Goal: Find specific page/section: Find specific page/section

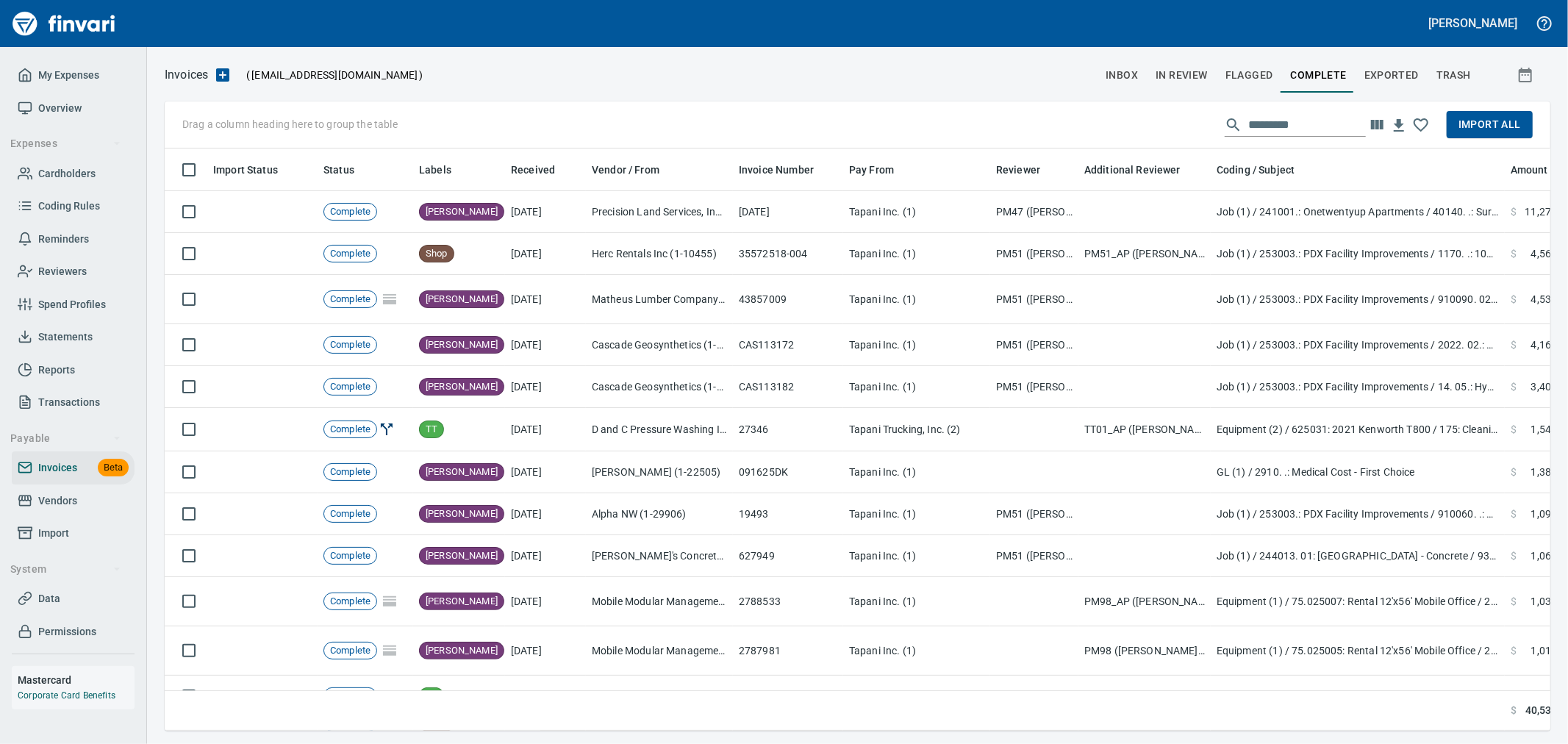
scroll to position [557, 1362]
click at [69, 498] on span "Vendors" at bounding box center [57, 501] width 39 height 18
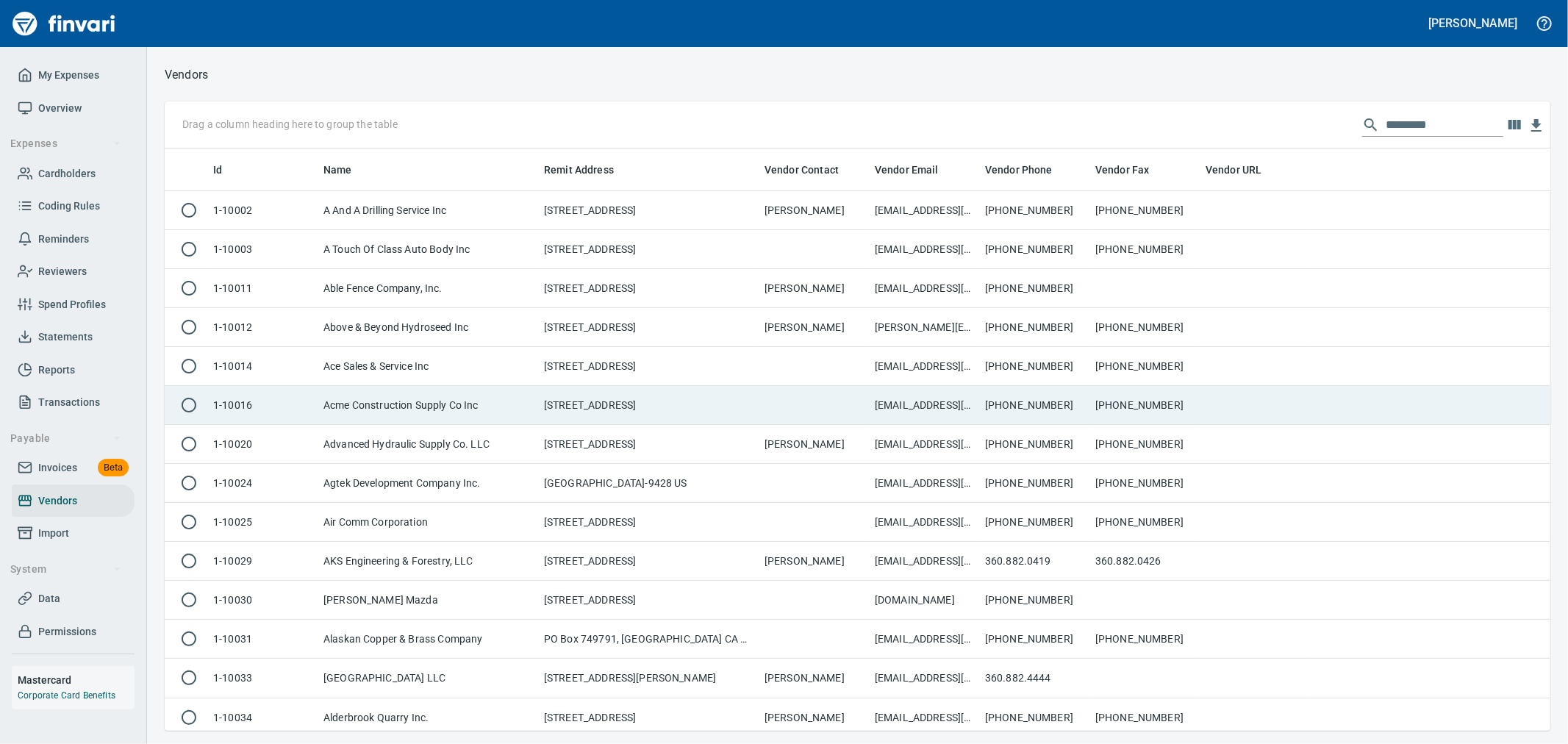
scroll to position [570, 1362]
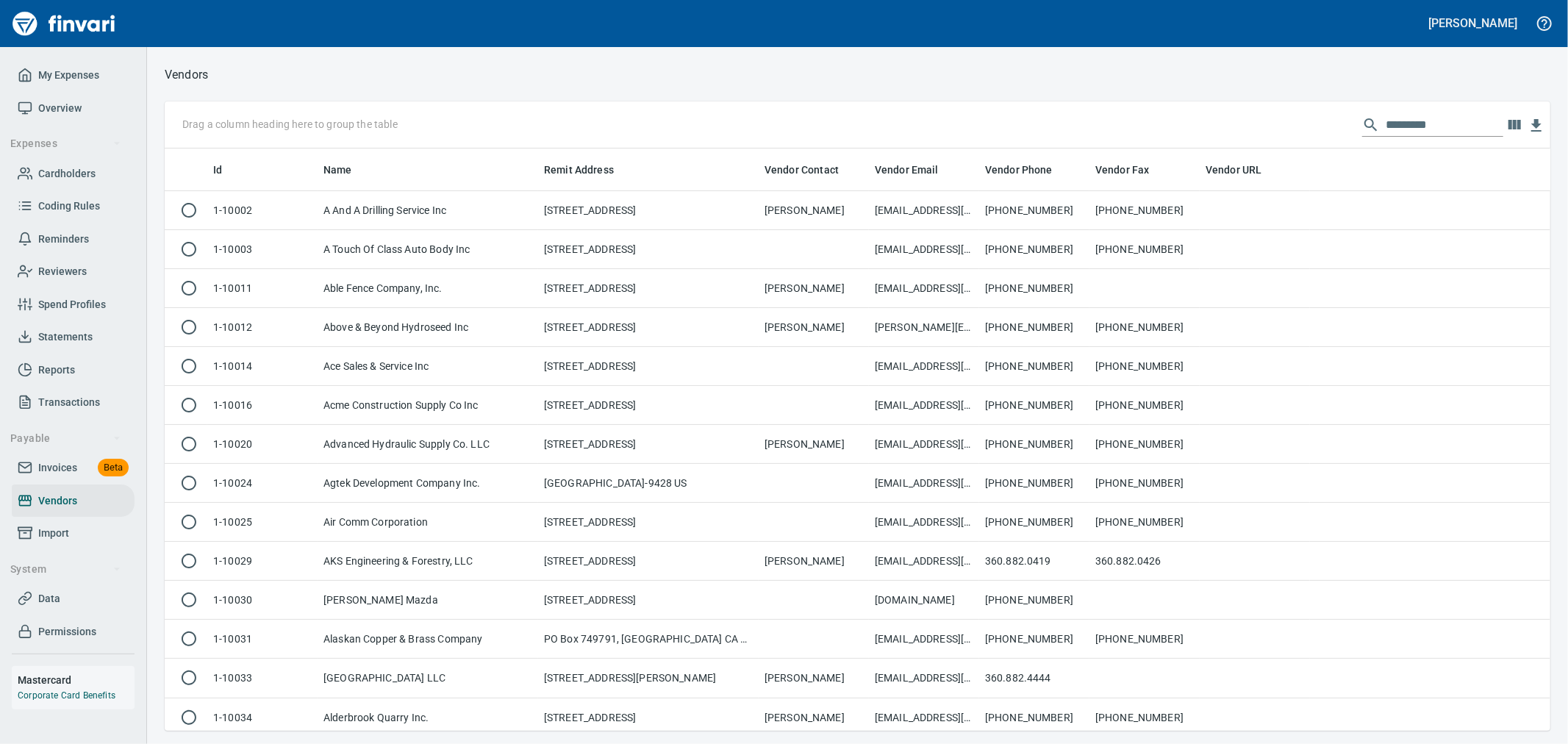
click at [1421, 129] on input "text" at bounding box center [1445, 125] width 117 height 23
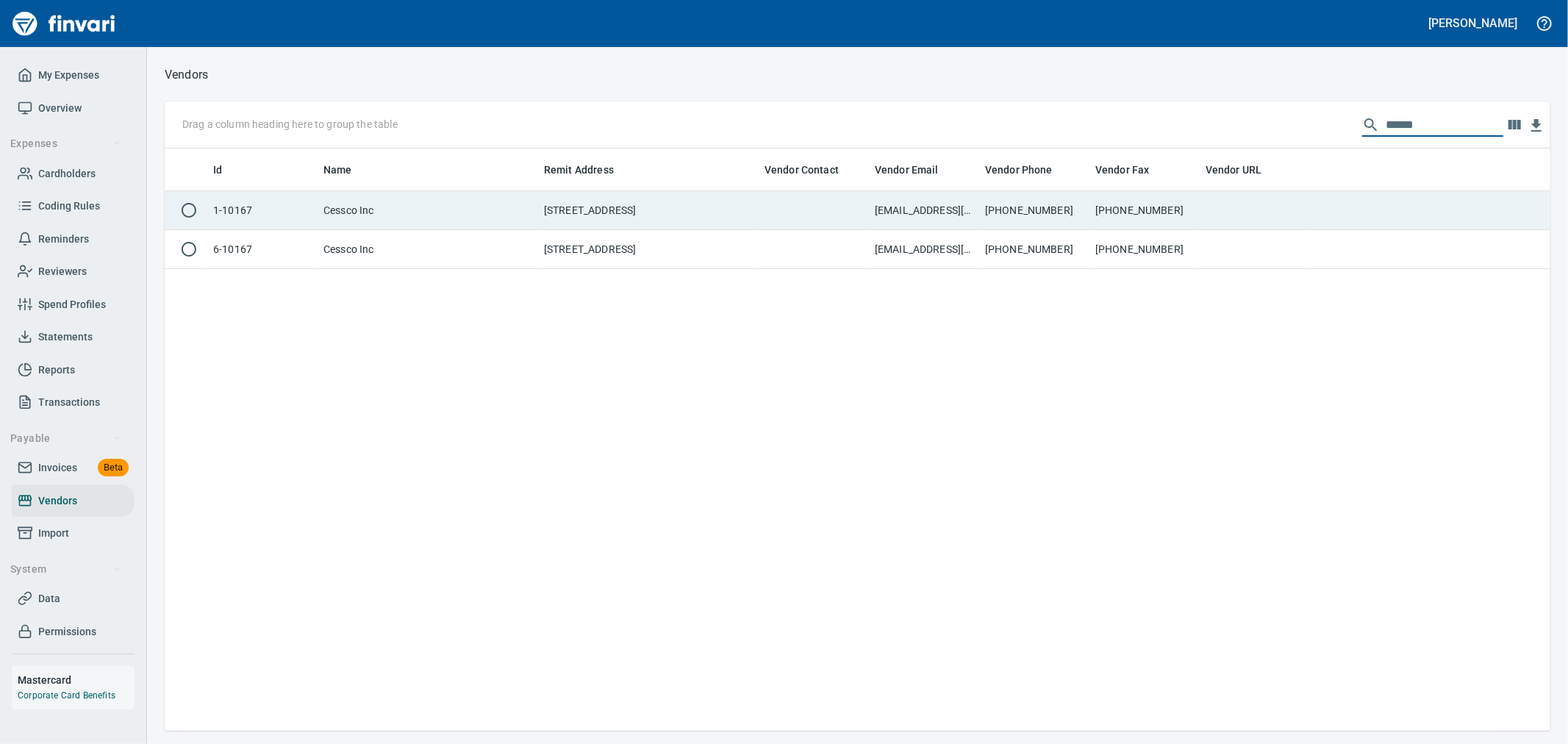
type input "******"
click at [1334, 196] on td at bounding box center [1430, 210] width 241 height 39
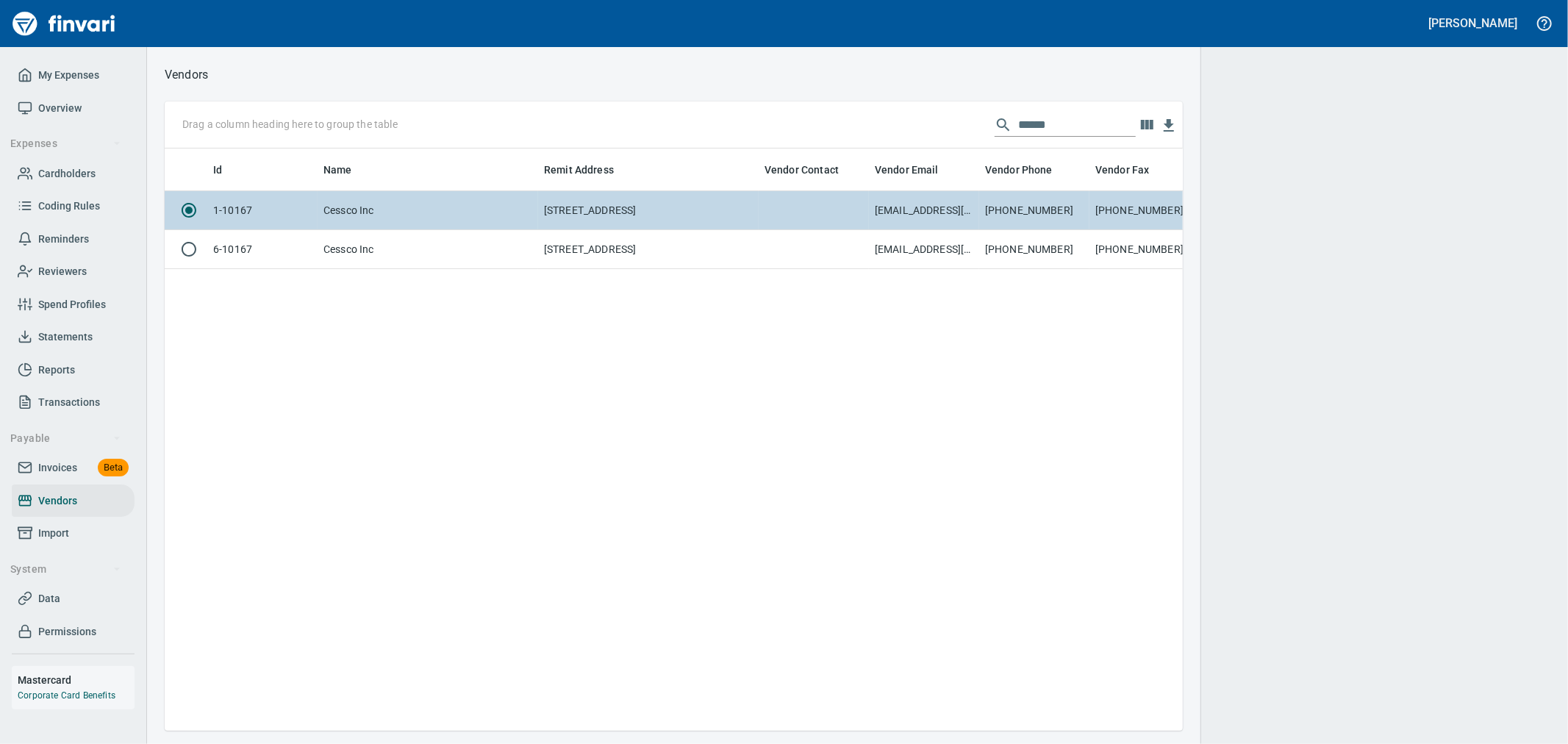
scroll to position [557, 1006]
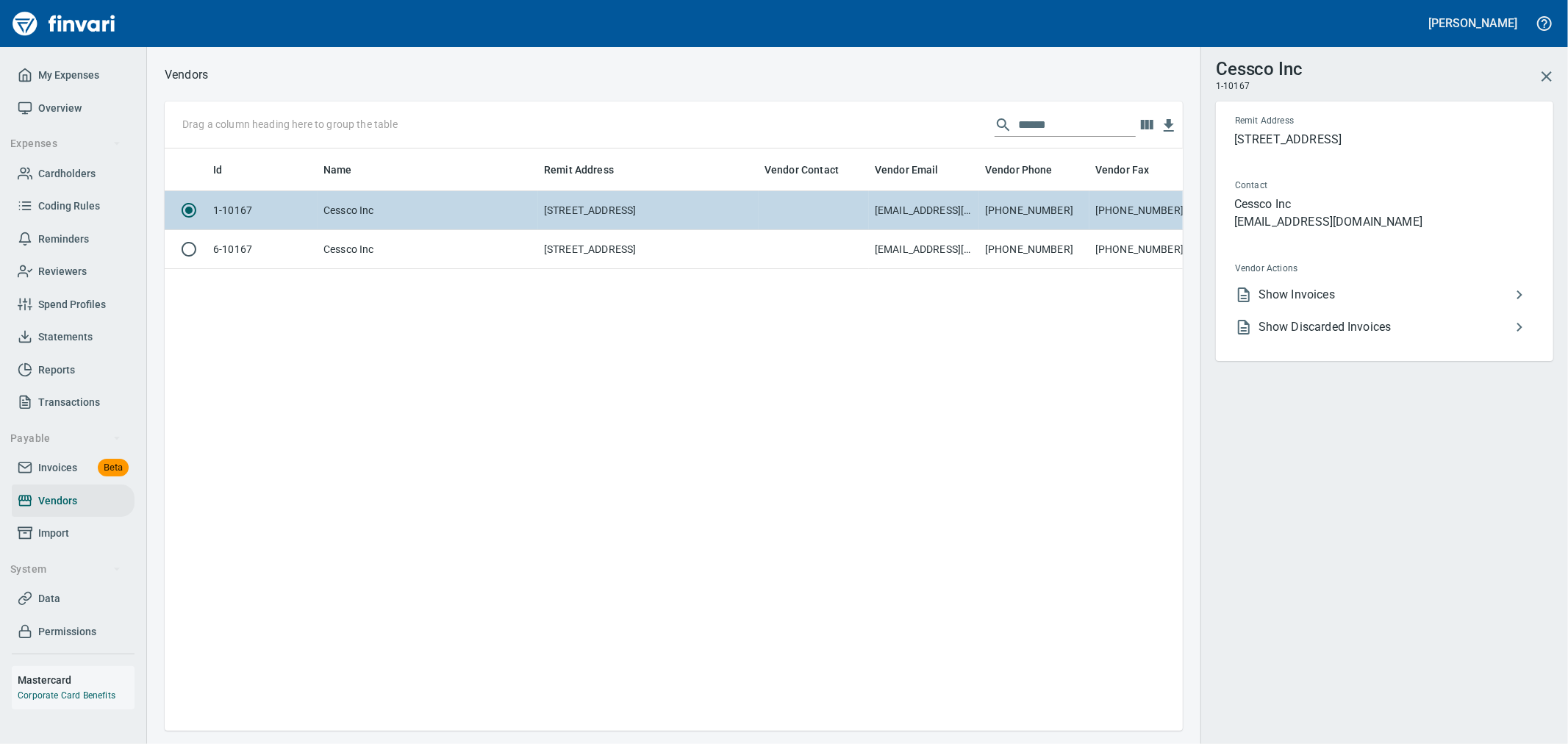
click at [1342, 296] on span "Show Invoices" at bounding box center [1384, 294] width 252 height 17
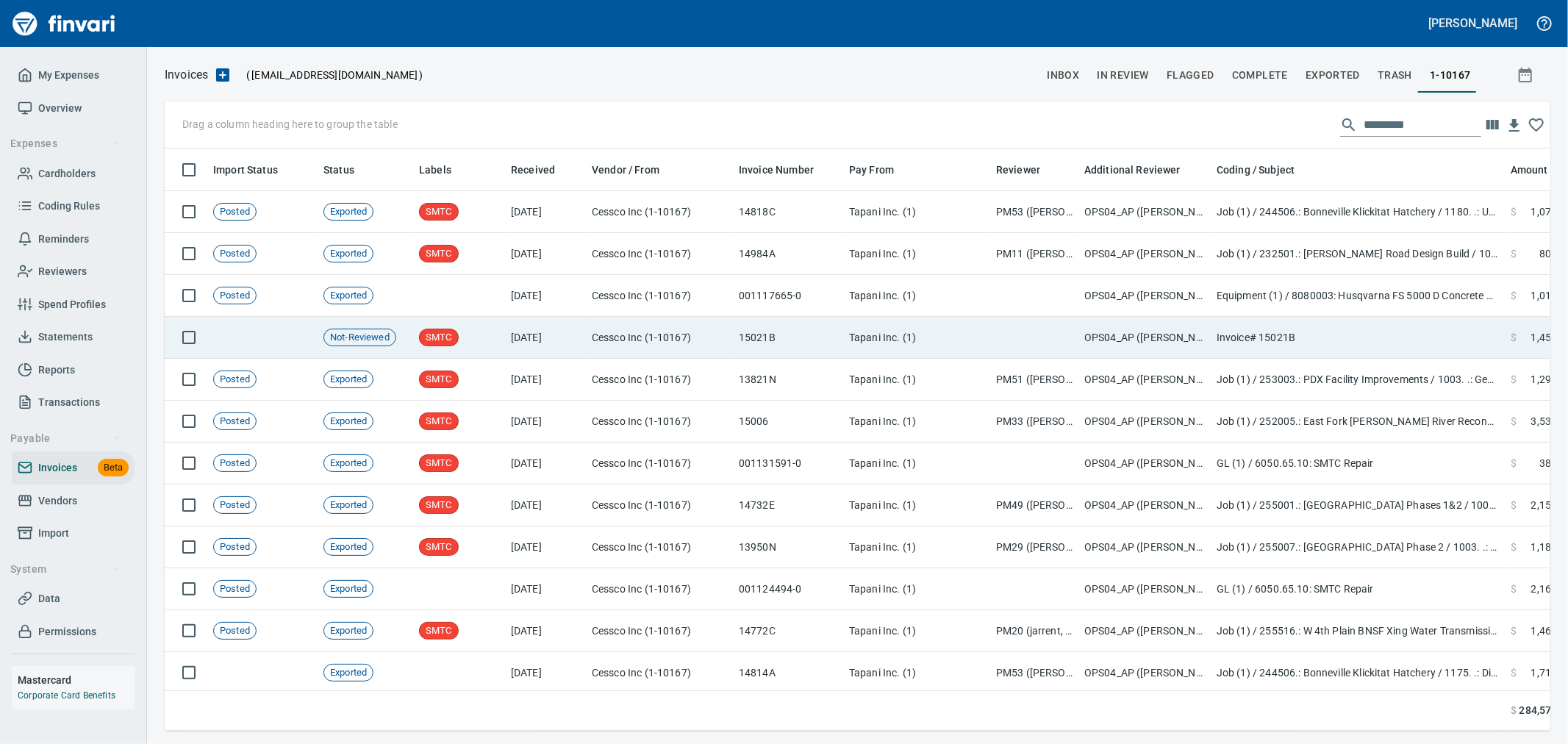
scroll to position [2, 2]
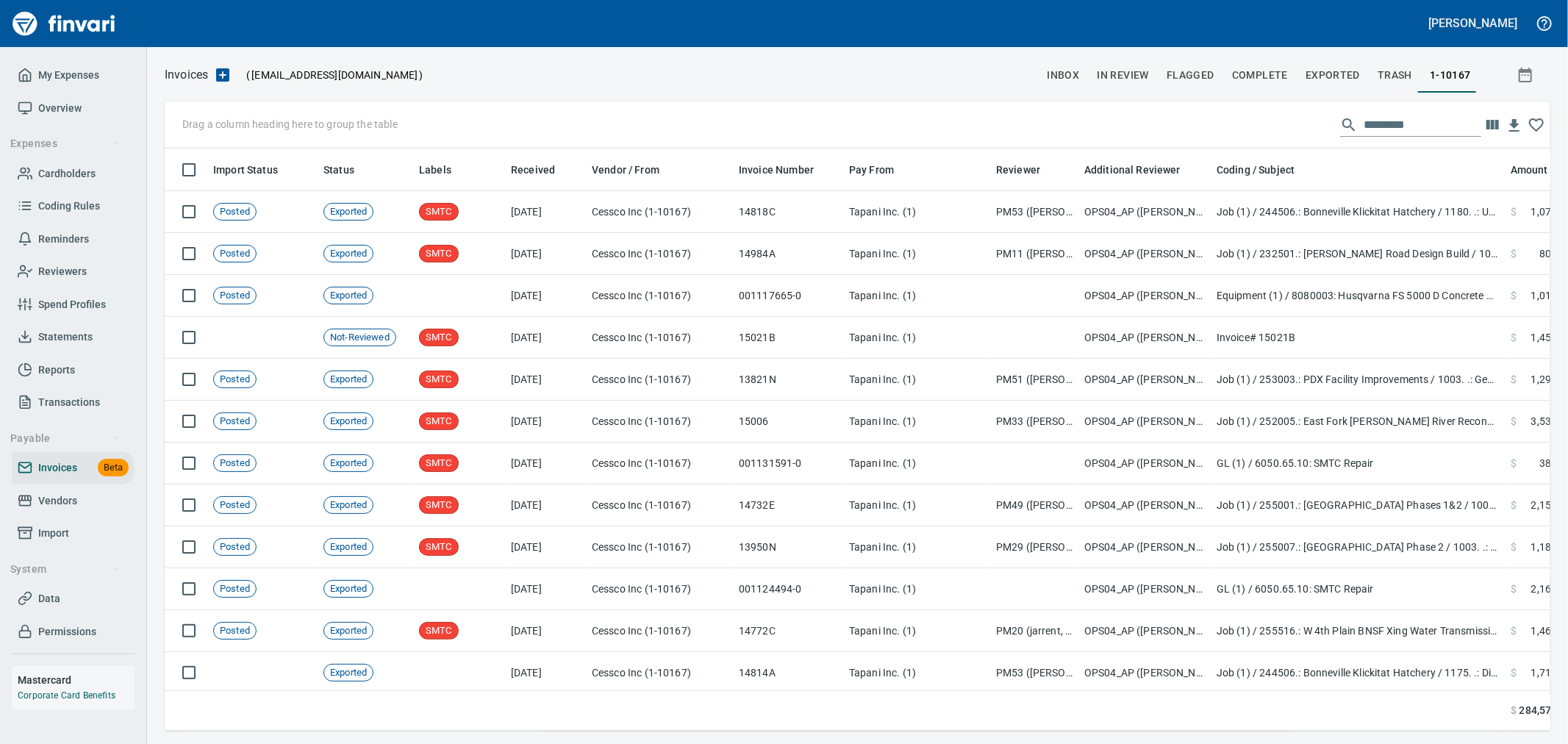
click at [1374, 129] on input "text" at bounding box center [1422, 125] width 117 height 23
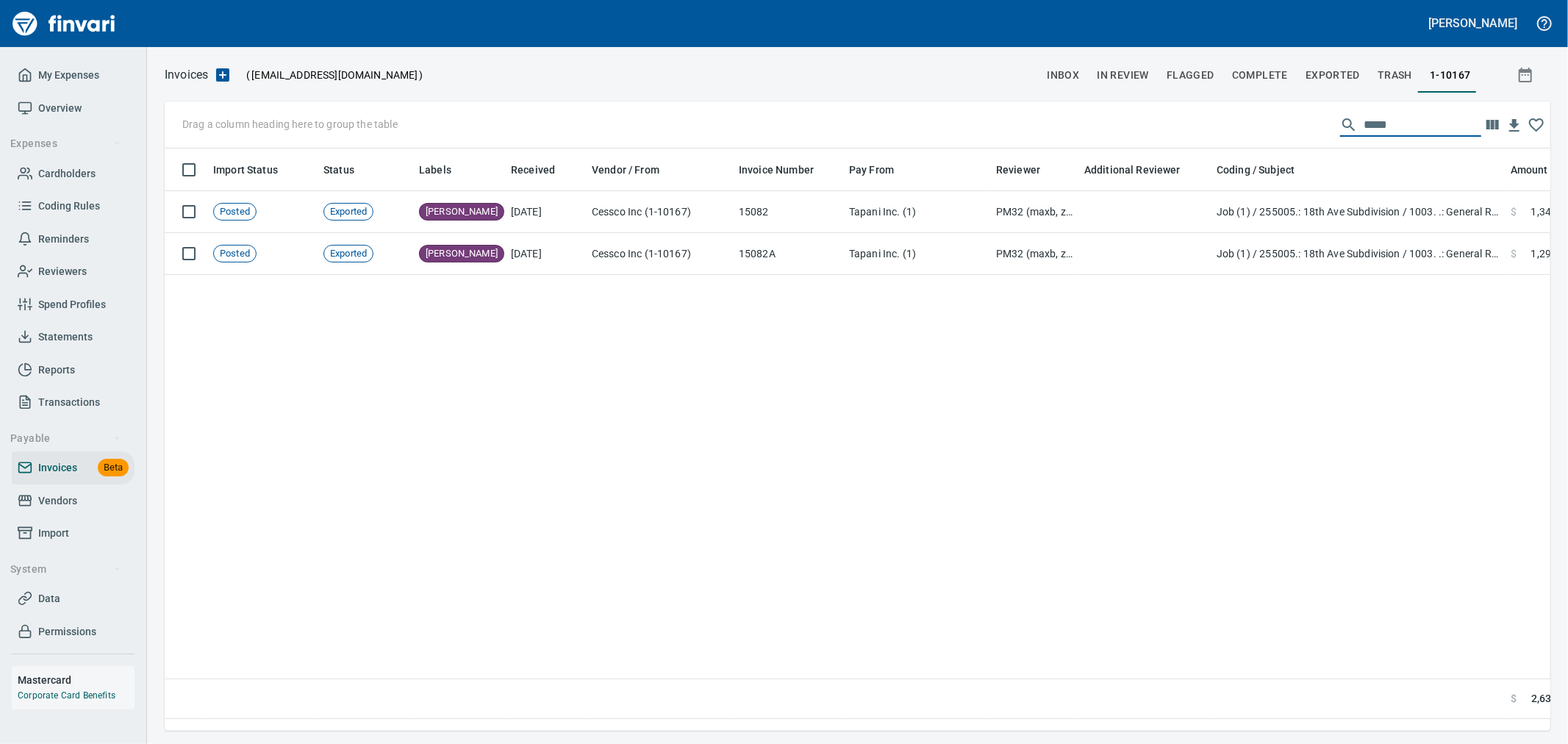
type input "*****"
